Goal: Information Seeking & Learning: Learn about a topic

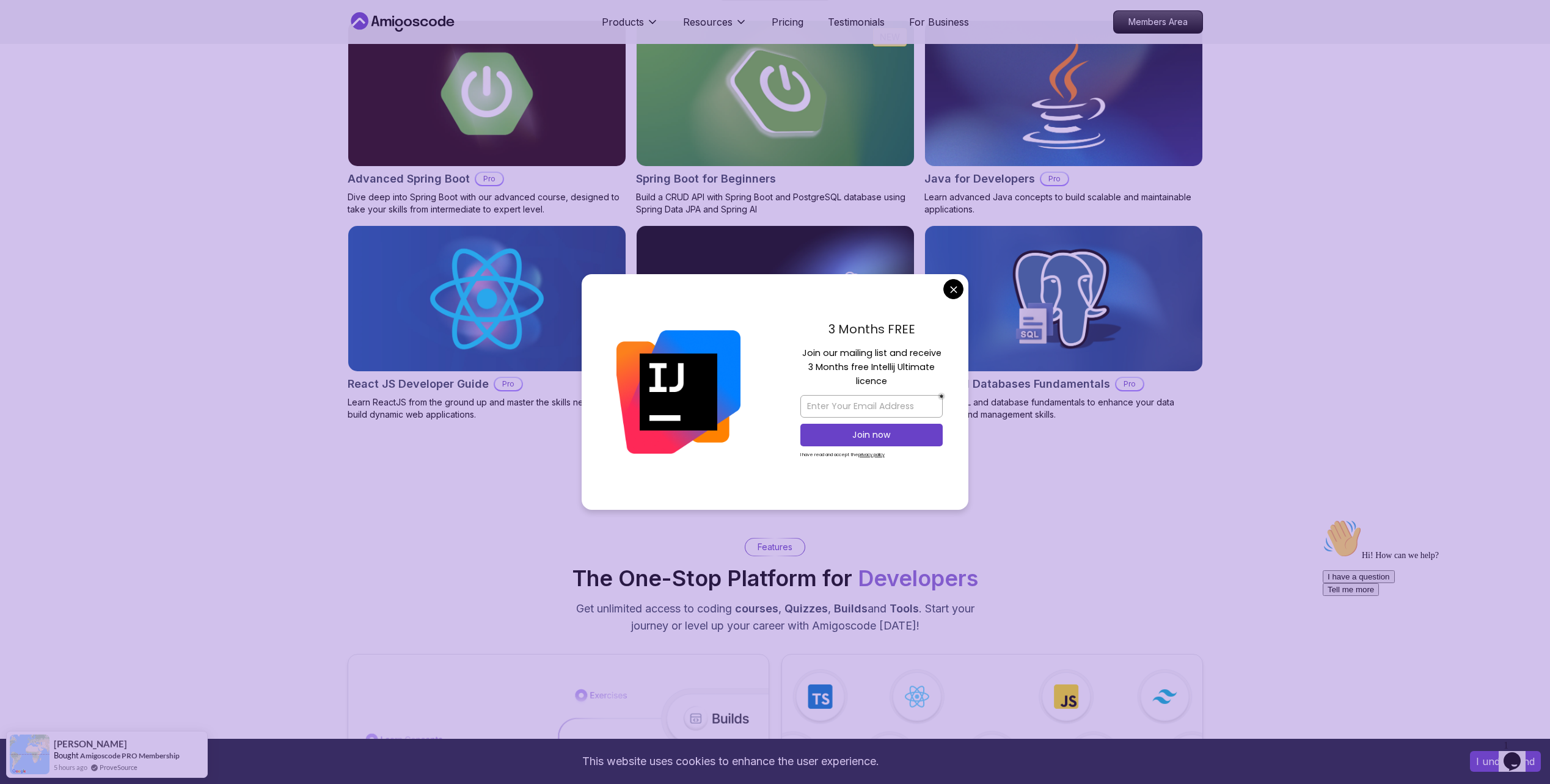
scroll to position [1344, 0]
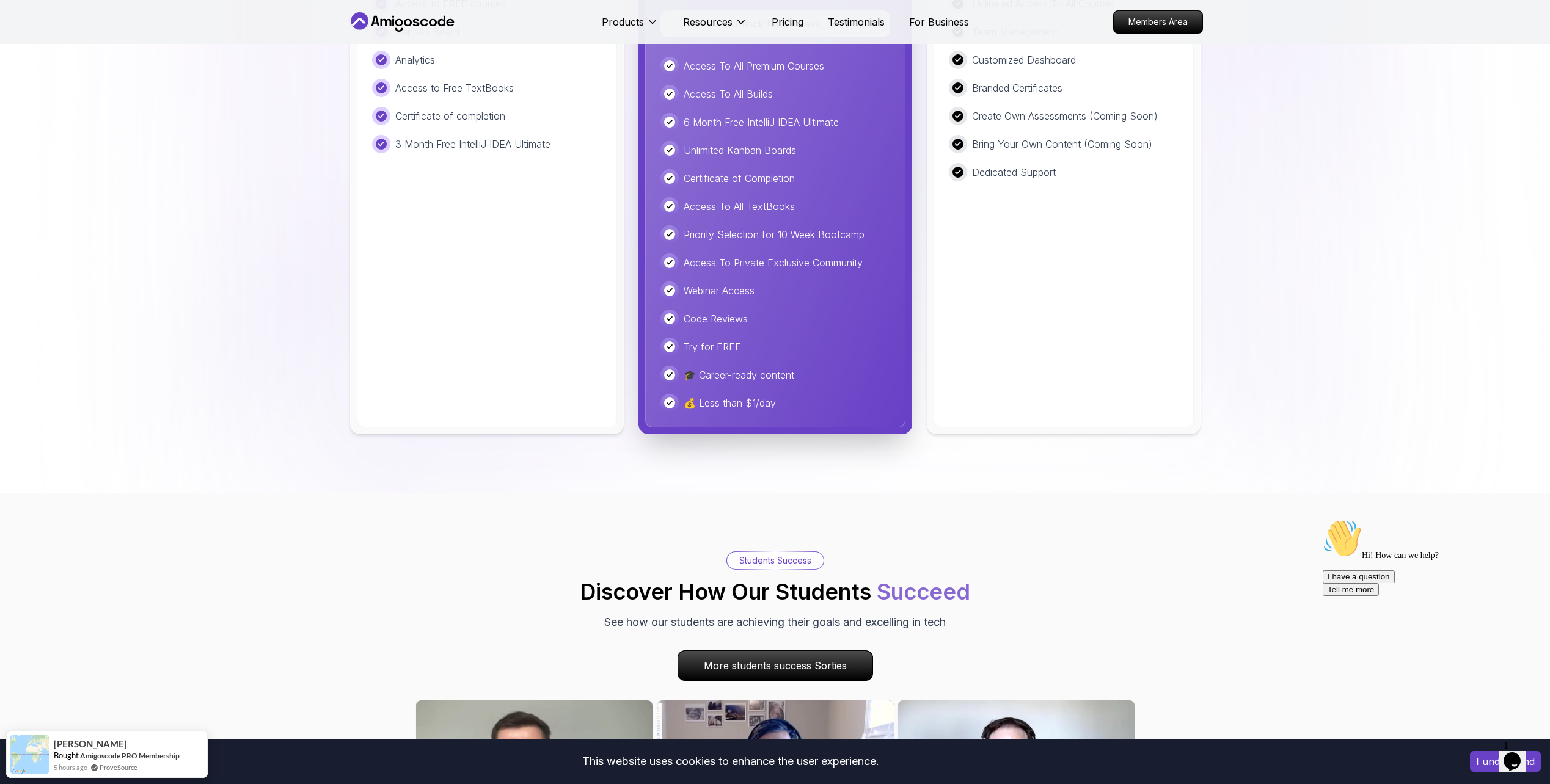
scroll to position [3298, 0]
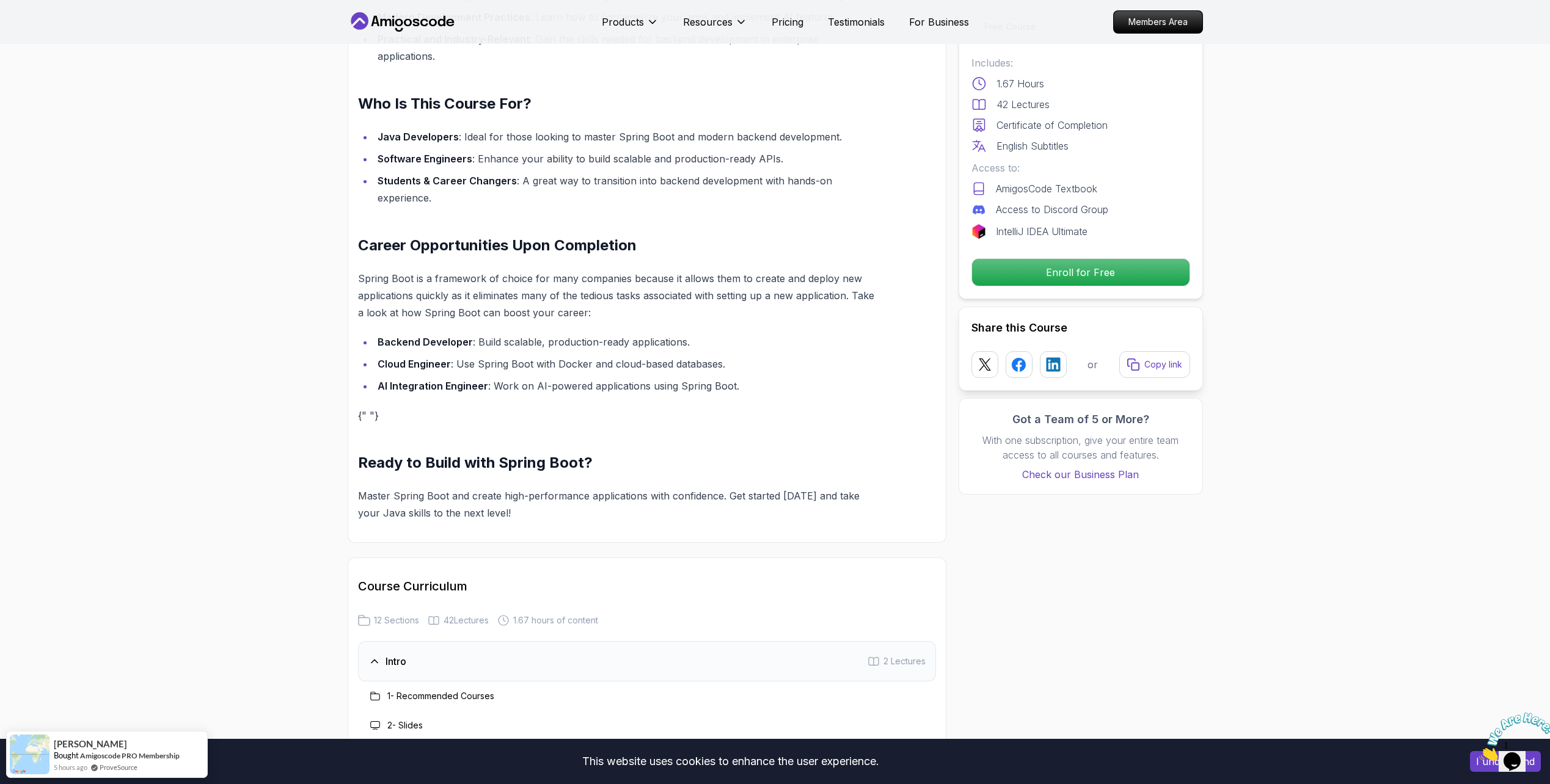
scroll to position [977, 0]
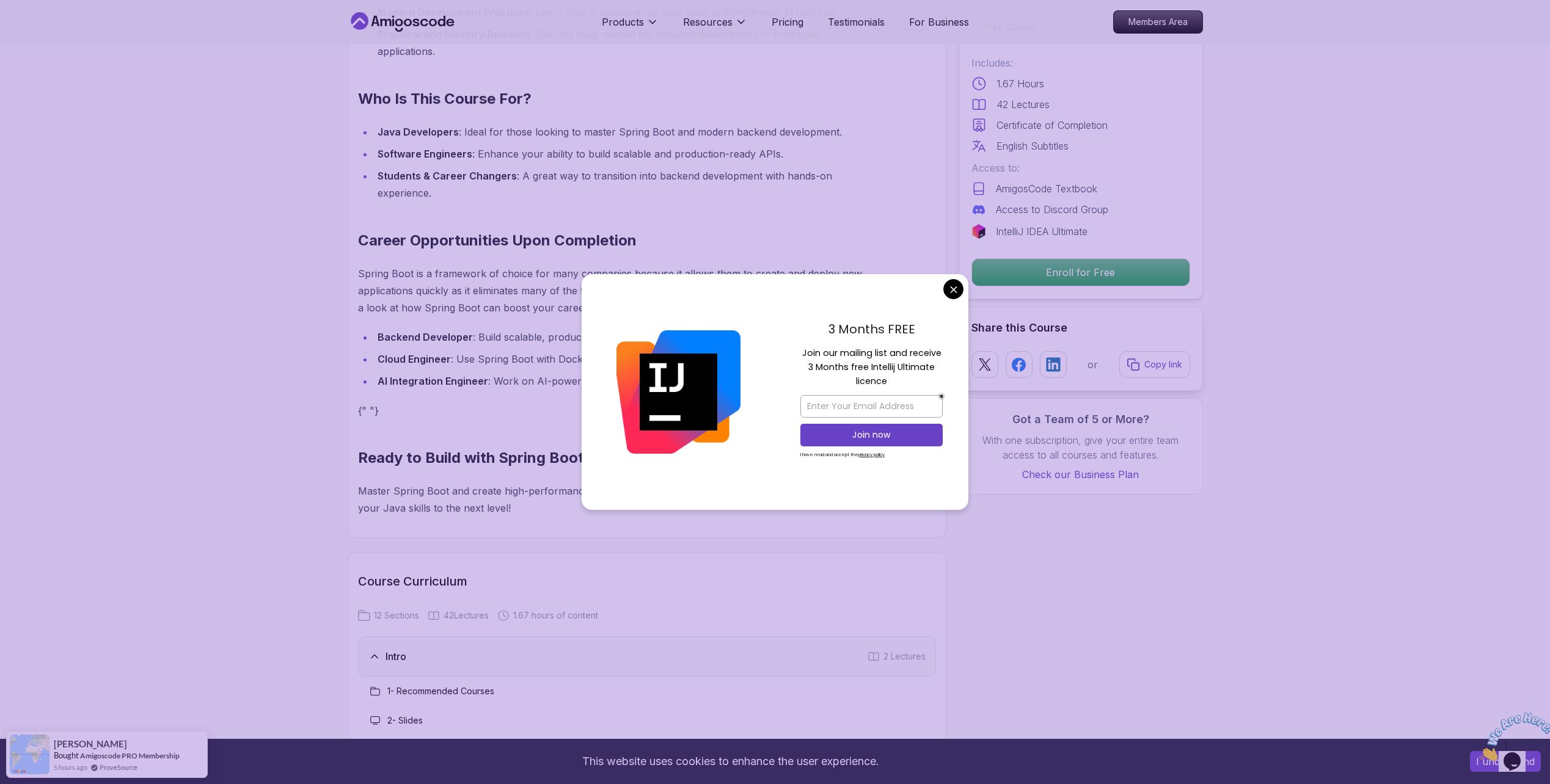
click at [341, 226] on section "Spring Boot for Beginners Build a CRUD API with Spring Boot and PostgreSQL data…" at bounding box center [775, 252] width 1550 height 2372
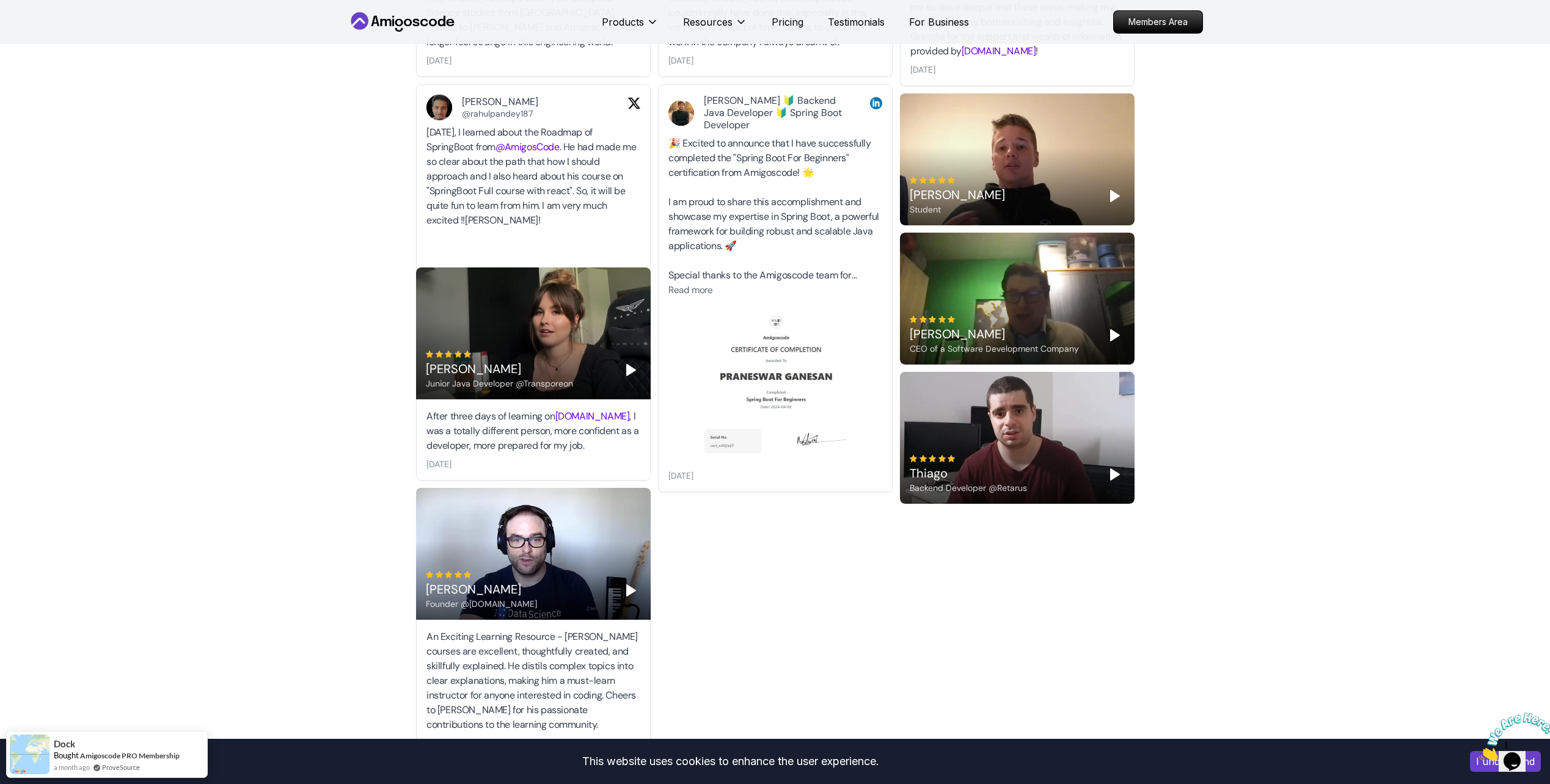
scroll to position [3848, 0]
